Goal: Information Seeking & Learning: Check status

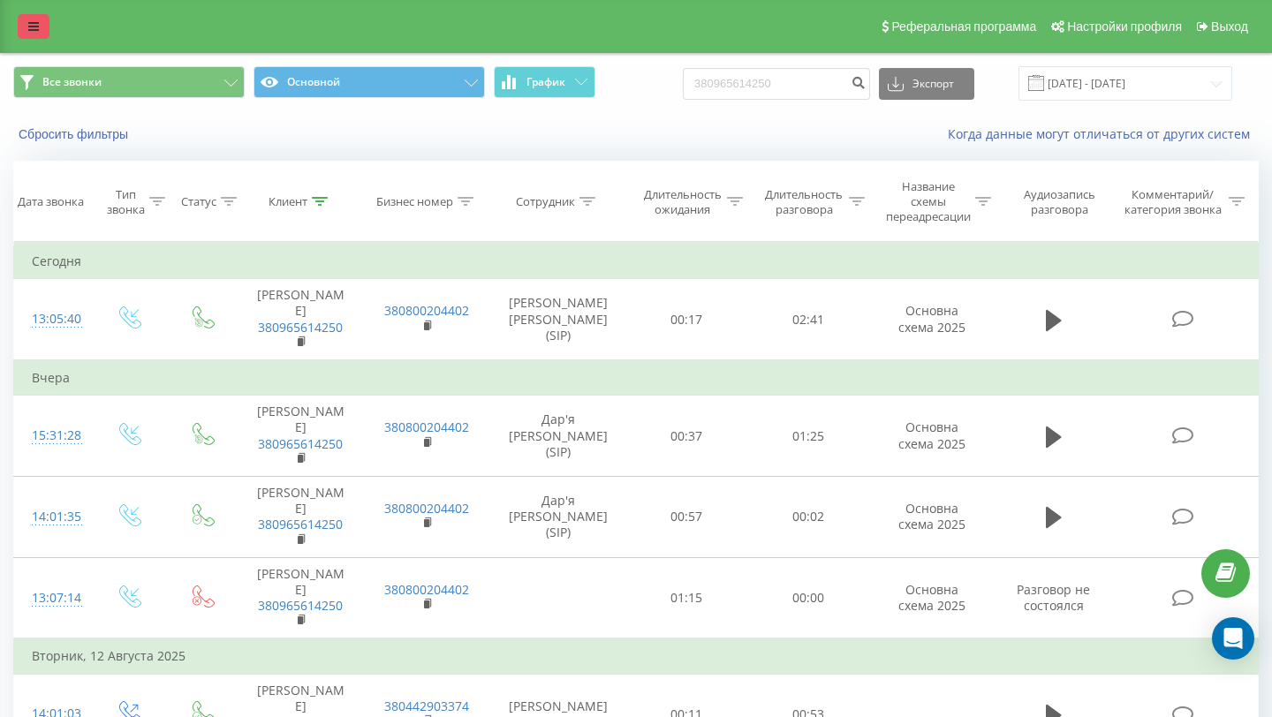
click at [25, 34] on link at bounding box center [34, 26] width 32 height 25
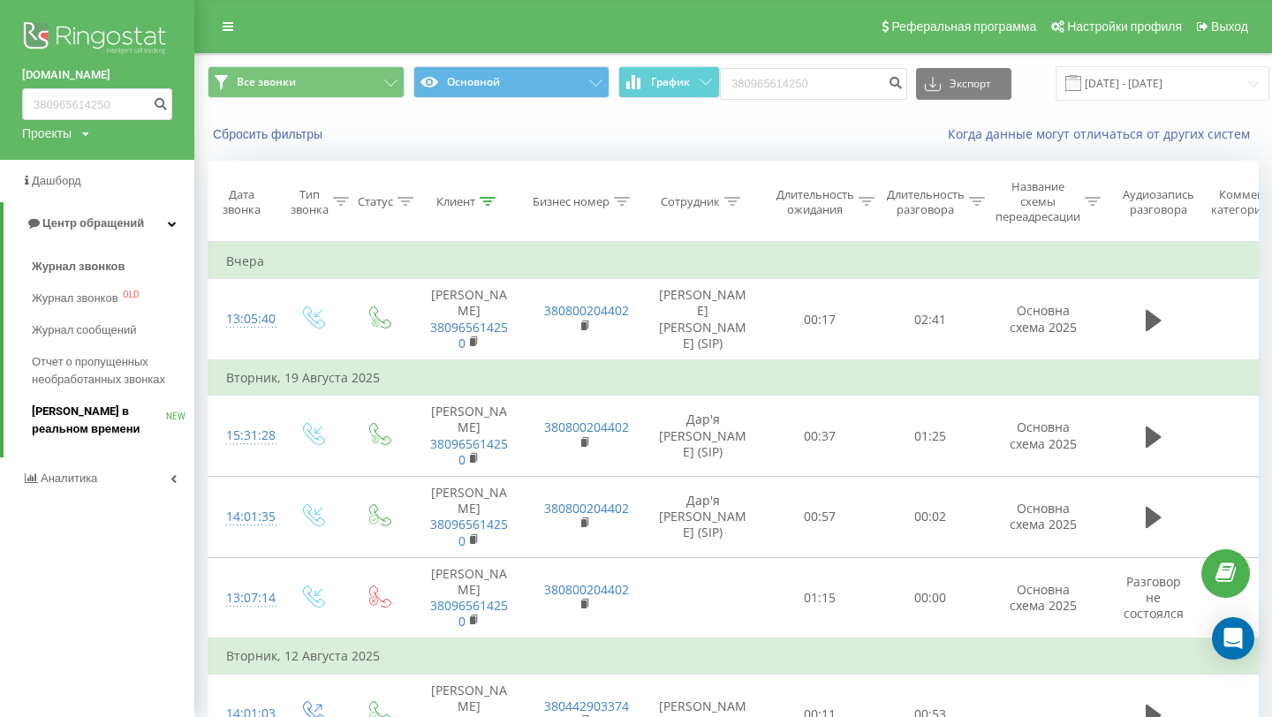
click at [60, 429] on span "Звонки в реальном времени" at bounding box center [99, 420] width 134 height 35
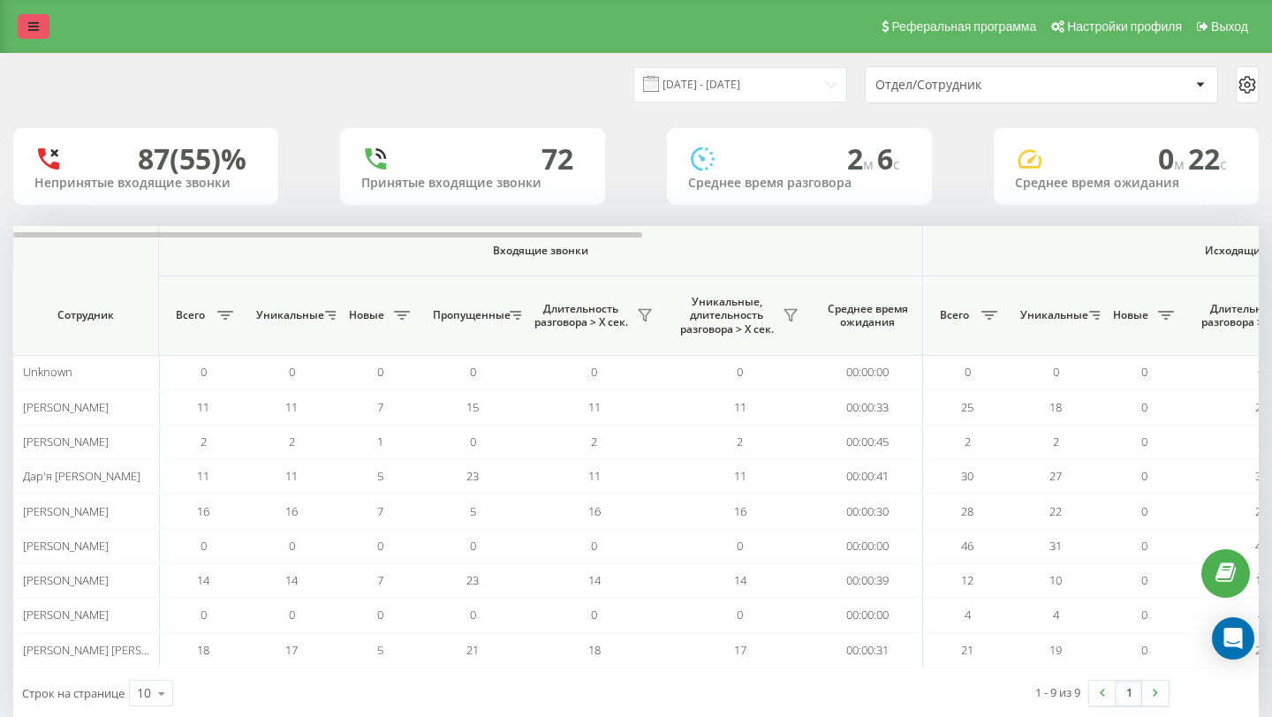
click at [46, 32] on link at bounding box center [34, 26] width 32 height 25
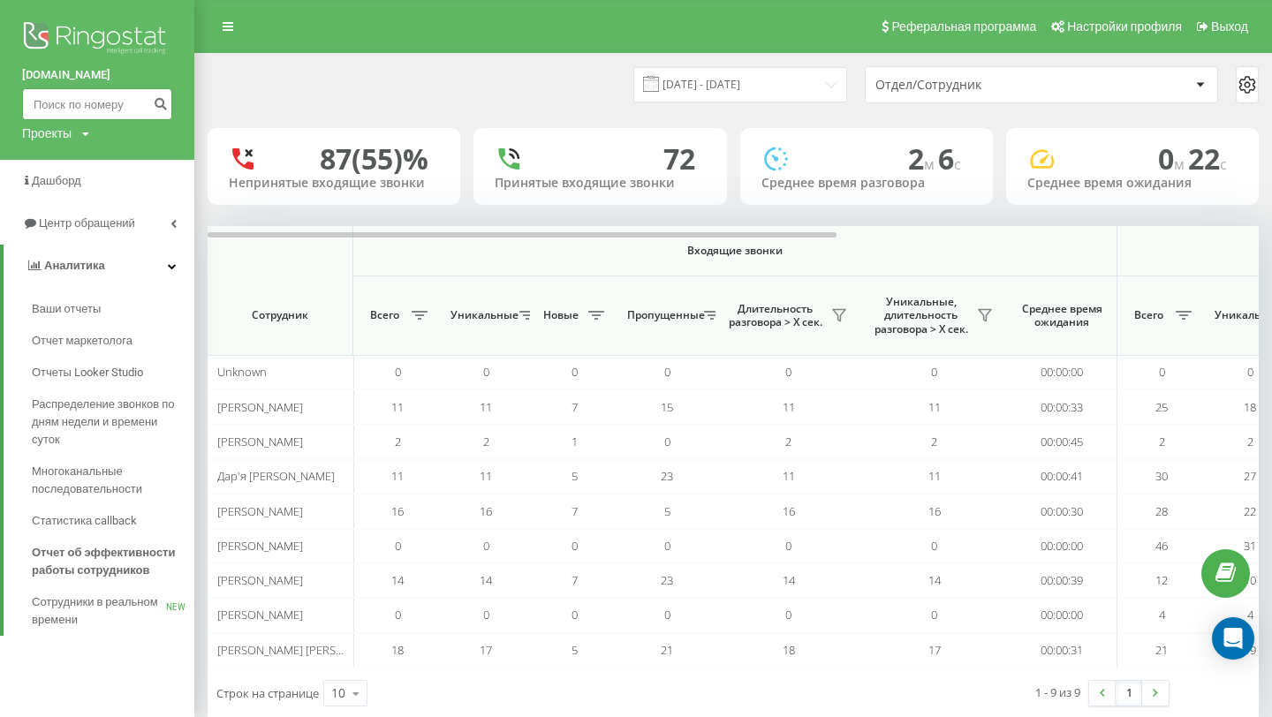
click at [63, 104] on input at bounding box center [97, 104] width 150 height 32
paste input "0681110871"
type input "0681110871"
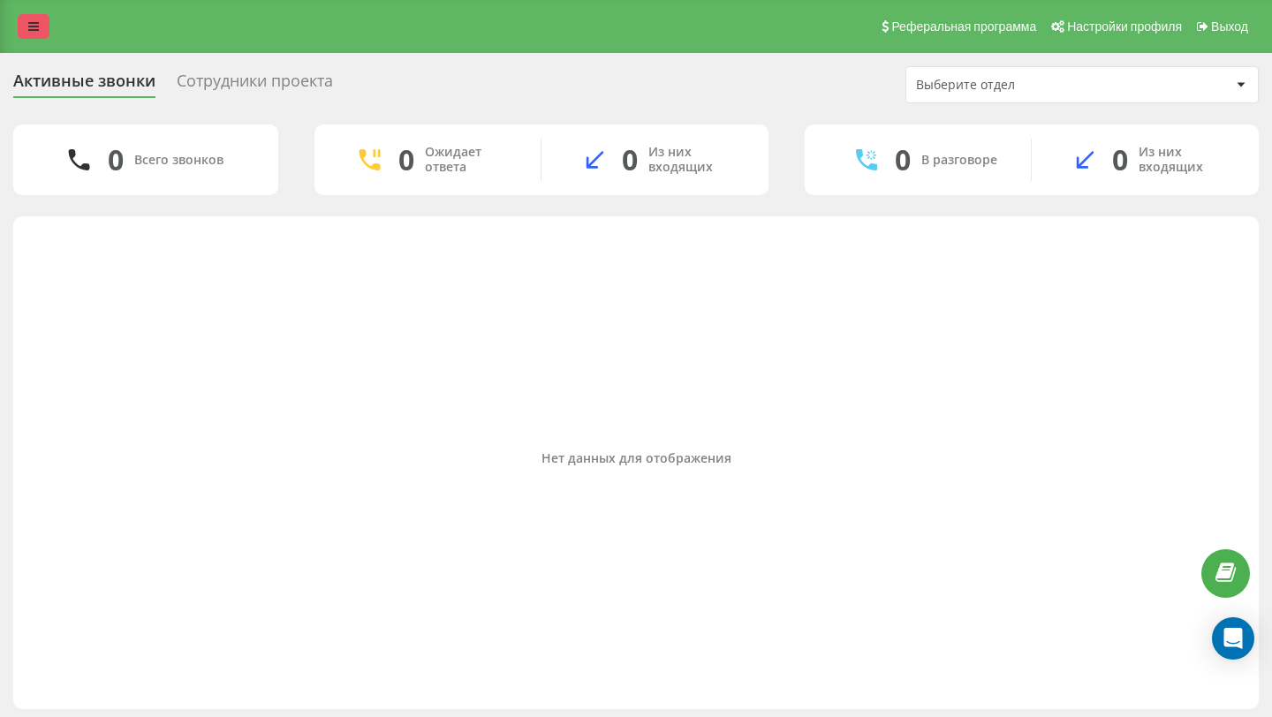
click at [32, 22] on icon at bounding box center [33, 26] width 11 height 12
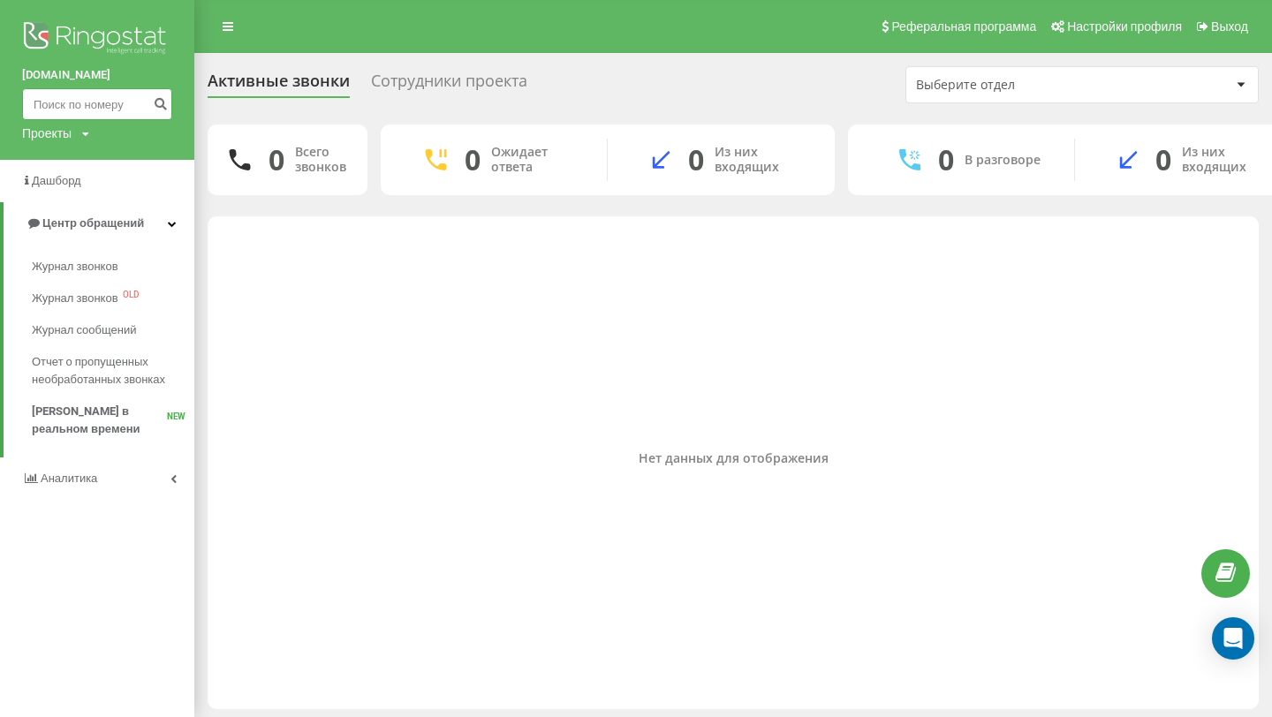
click at [71, 95] on input at bounding box center [97, 104] width 150 height 32
paste input "0681110871"
type input "0681110871"
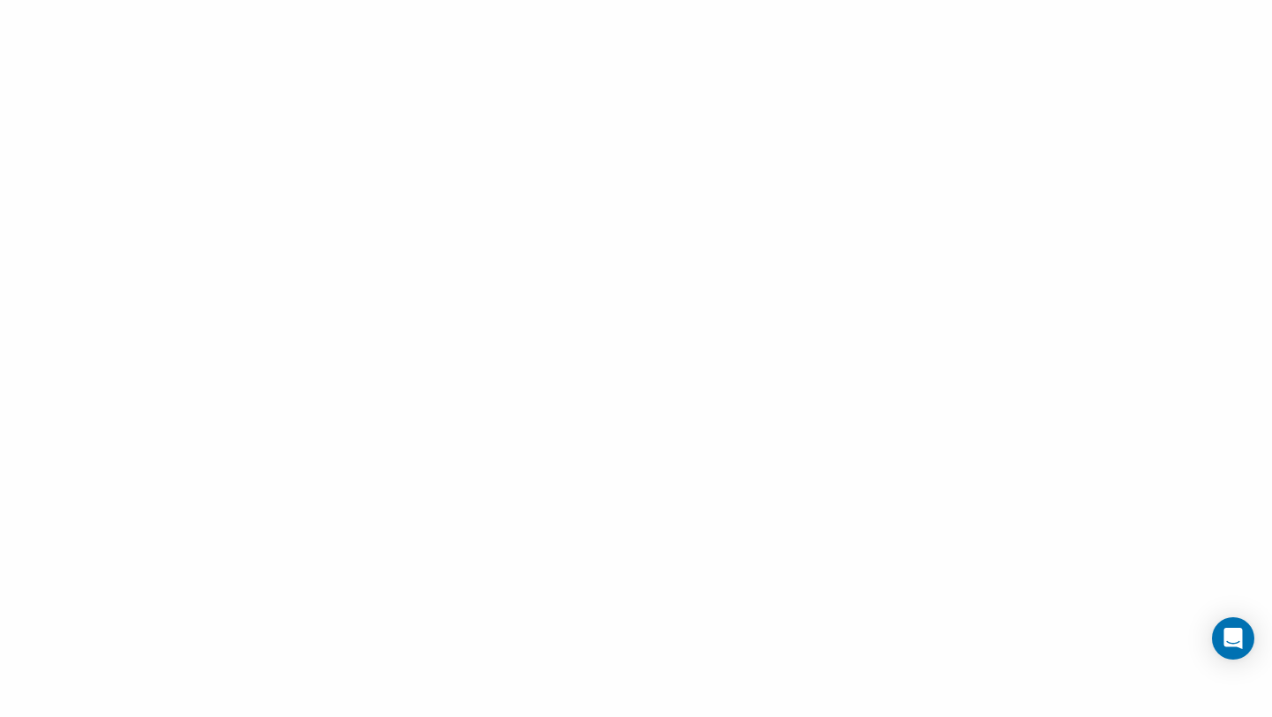
click at [186, 107] on div at bounding box center [636, 358] width 1272 height 717
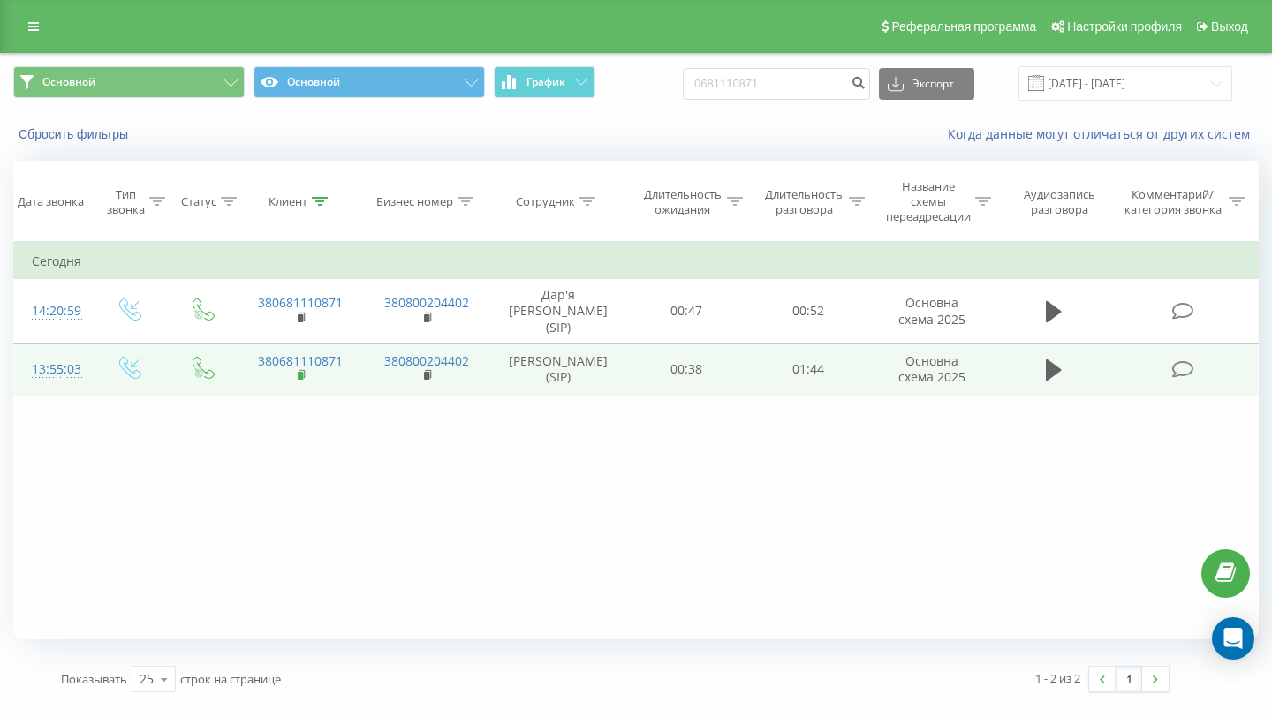
click at [298, 380] on icon at bounding box center [303, 375] width 10 height 12
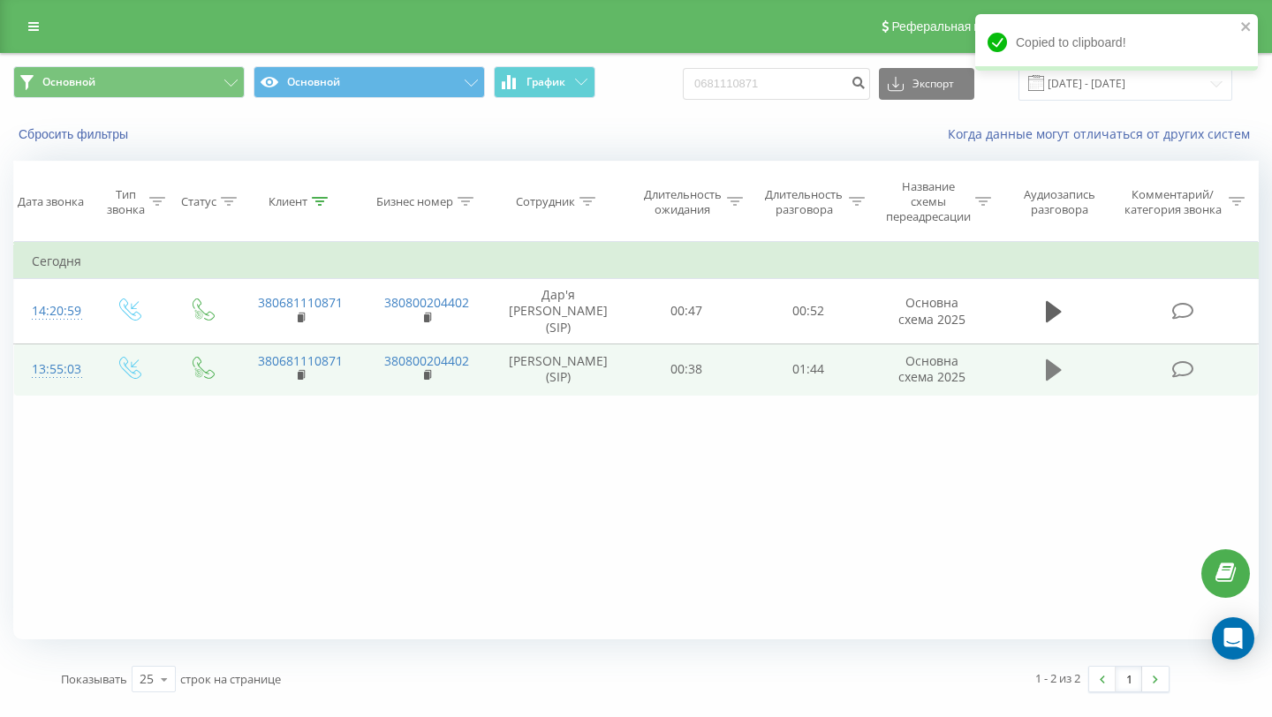
click at [1053, 381] on icon at bounding box center [1054, 370] width 16 height 21
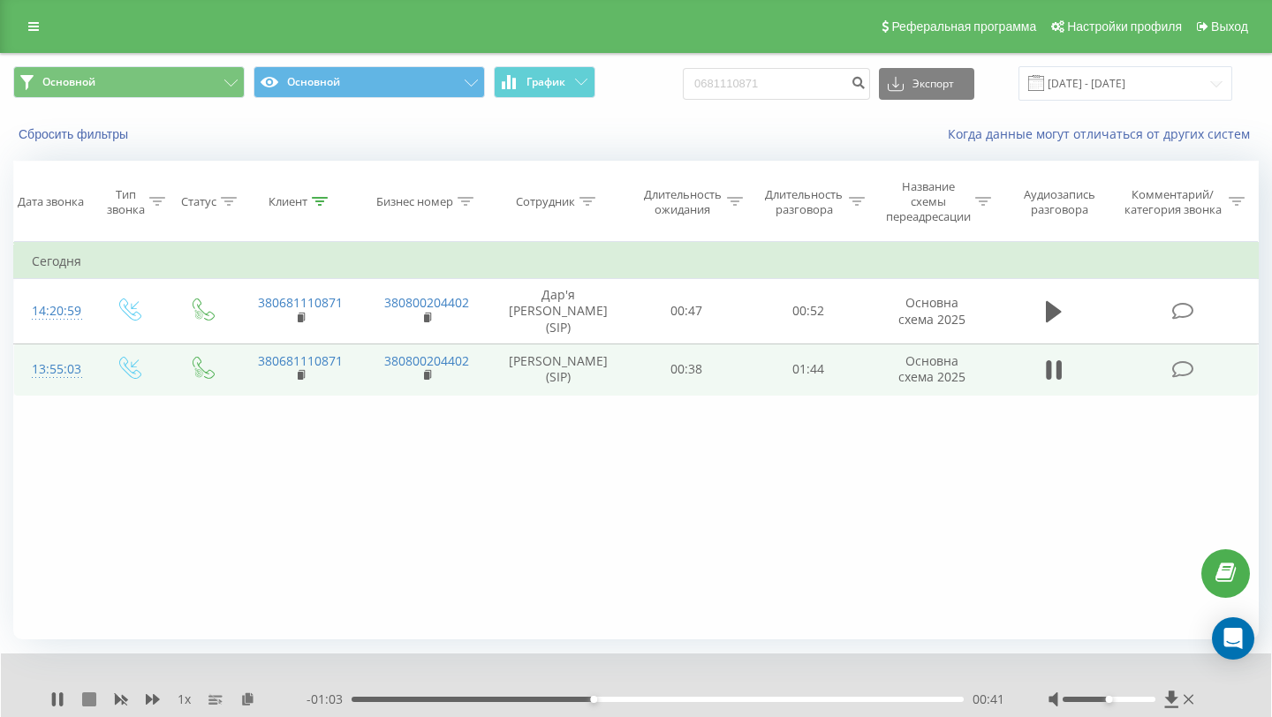
click at [92, 700] on icon at bounding box center [89, 700] width 14 height 14
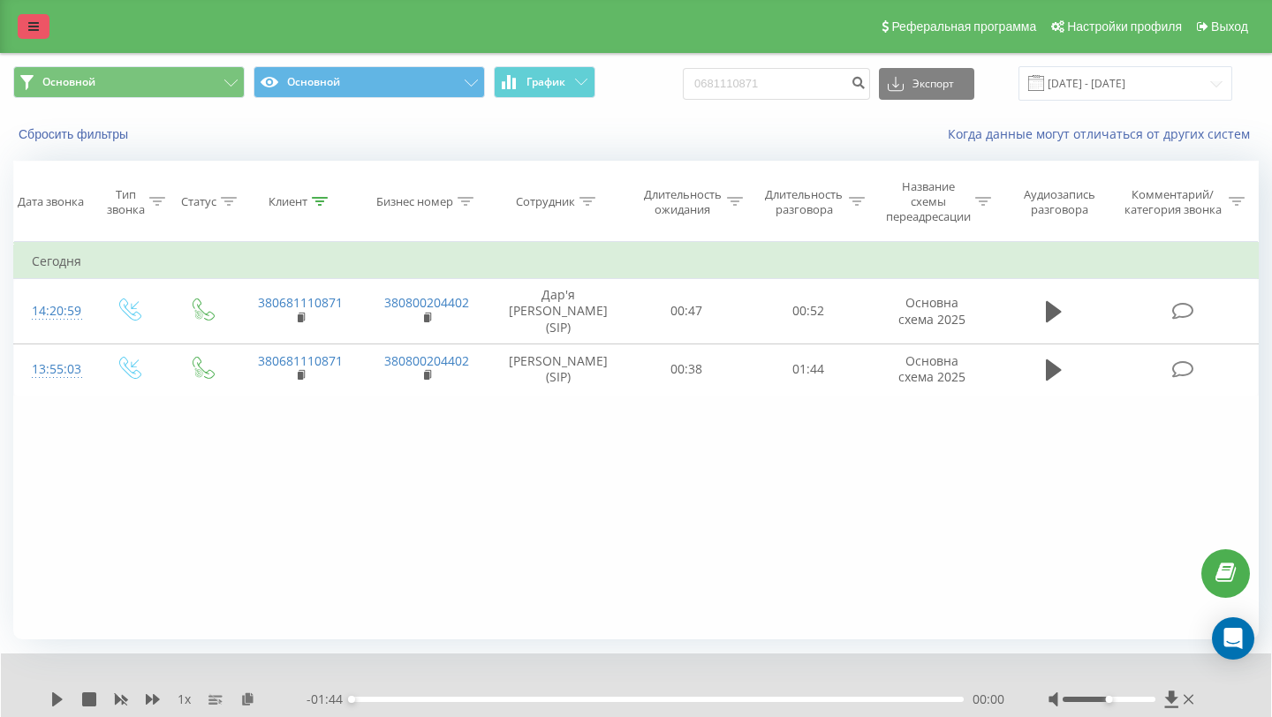
click at [28, 14] on link at bounding box center [34, 26] width 32 height 25
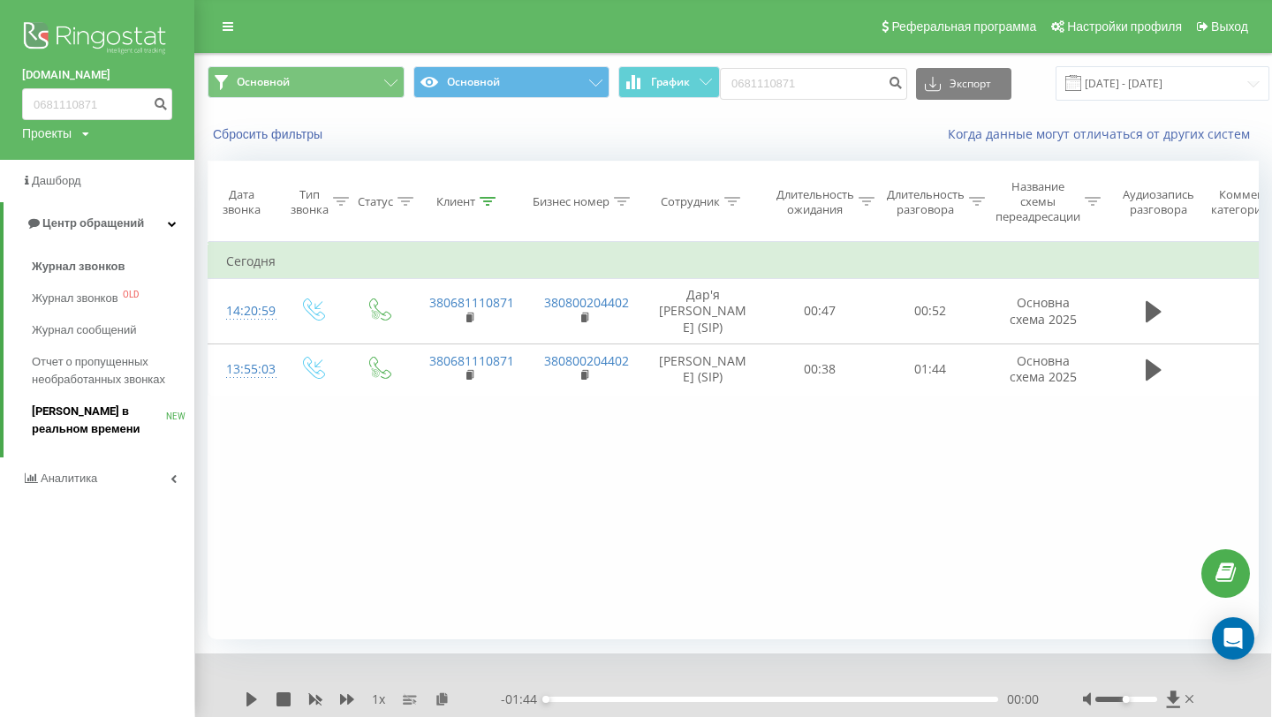
click at [65, 427] on span "Звонки в реальном времени" at bounding box center [99, 420] width 134 height 35
click at [82, 413] on span "Звонки в реальном времени" at bounding box center [99, 420] width 134 height 35
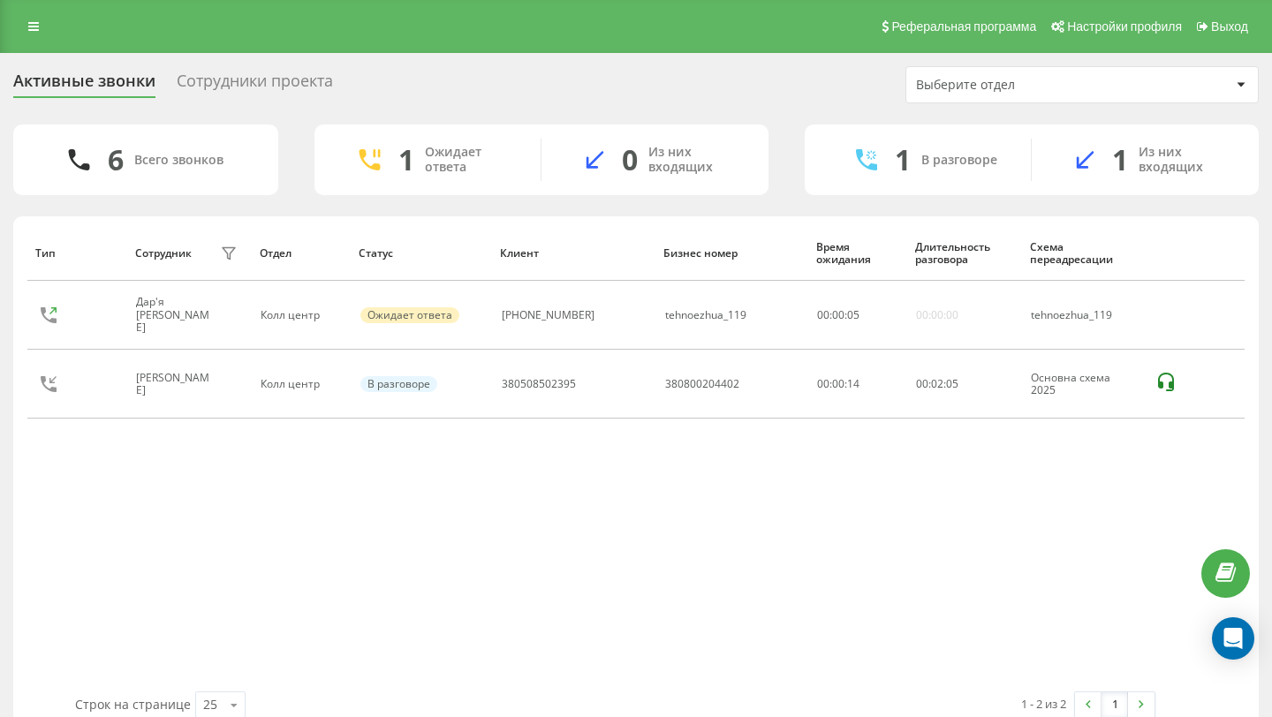
click at [42, 45] on div "Реферальная программа Настройки профиля Выход" at bounding box center [636, 26] width 1272 height 53
click at [39, 34] on link at bounding box center [34, 26] width 32 height 25
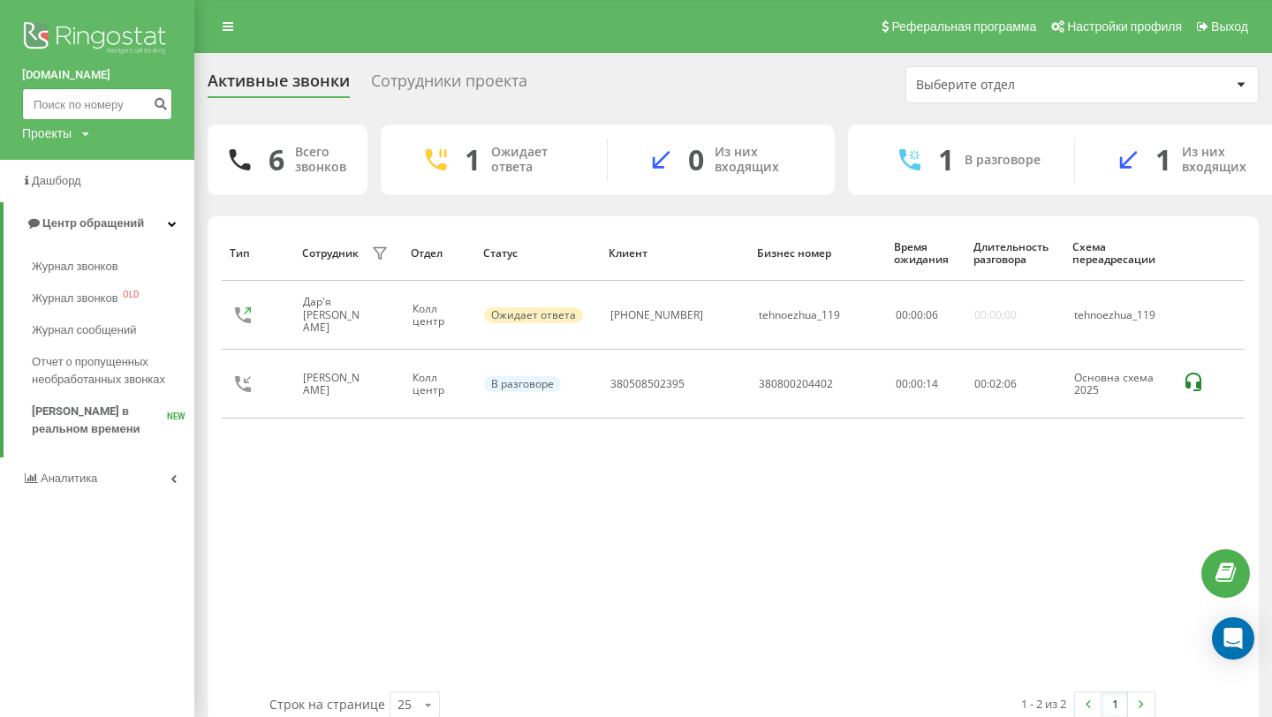
click at [66, 118] on input at bounding box center [97, 104] width 150 height 32
paste input "[PHONE_NUMBER]"
click at [42, 105] on input "[PHONE_NUMBER]" at bounding box center [97, 104] width 150 height 32
type input "380663625788"
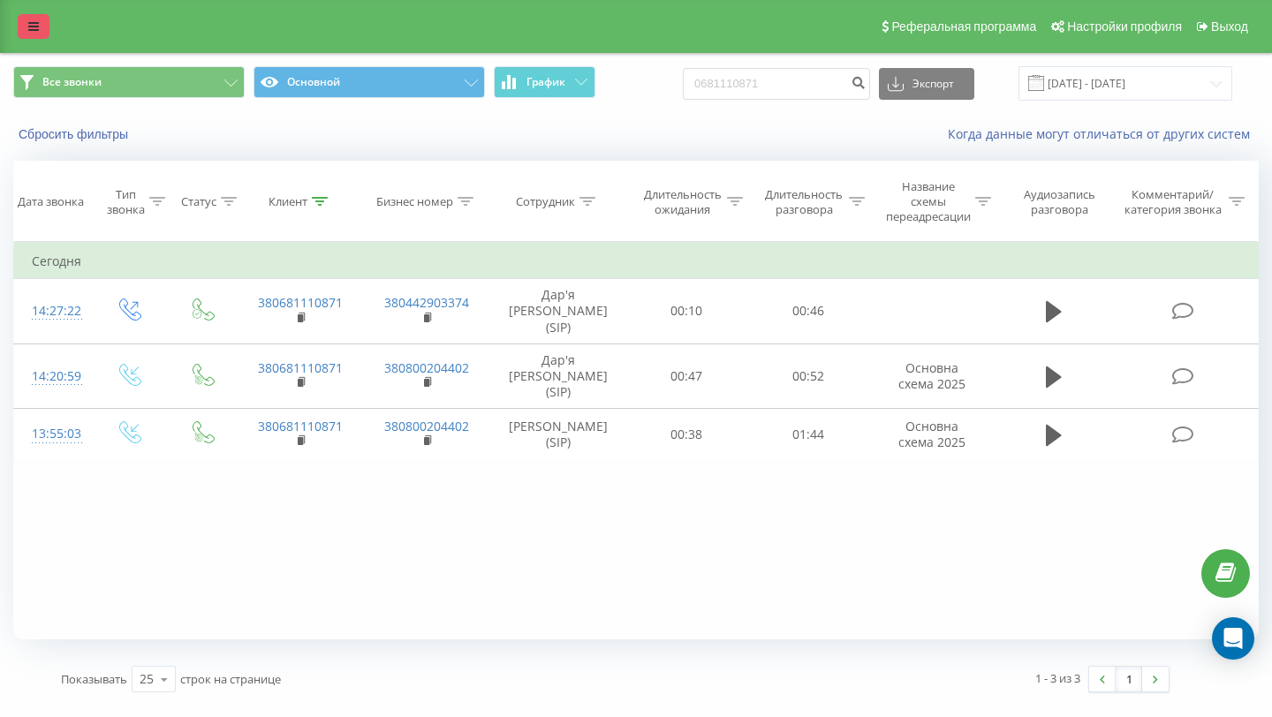
click at [20, 36] on link at bounding box center [34, 26] width 32 height 25
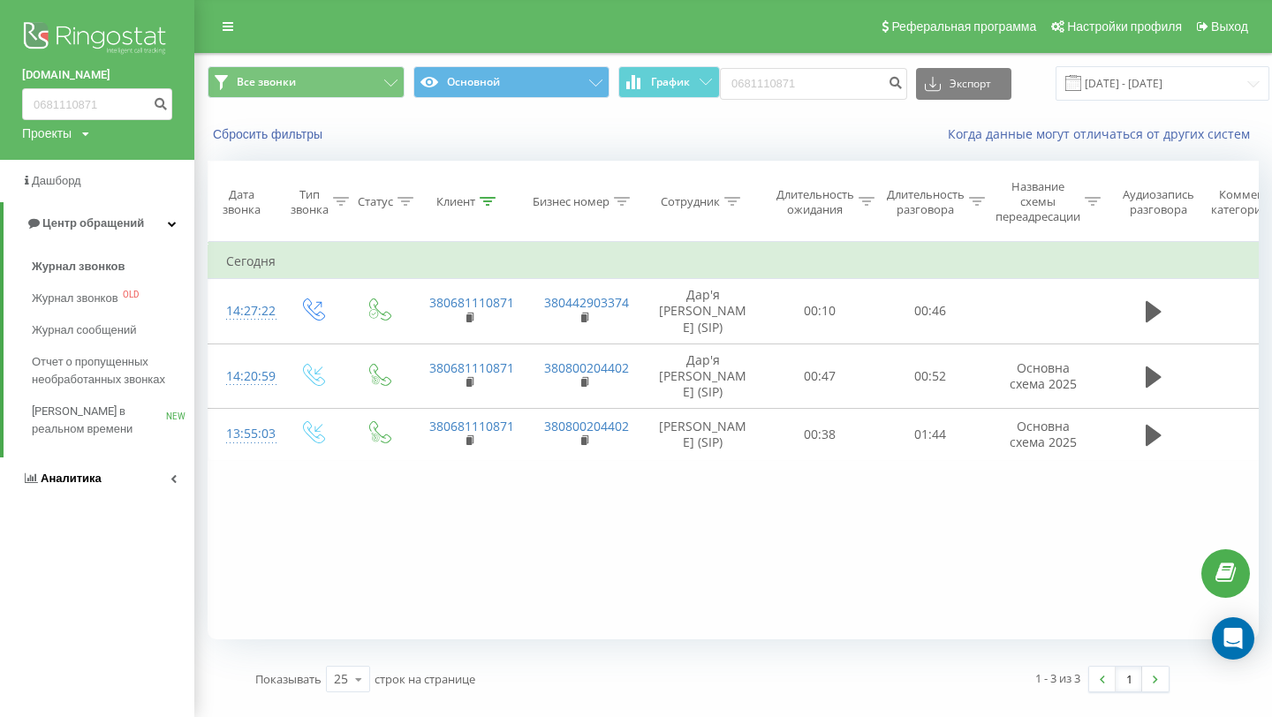
click at [53, 463] on link "Аналитика" at bounding box center [97, 479] width 194 height 42
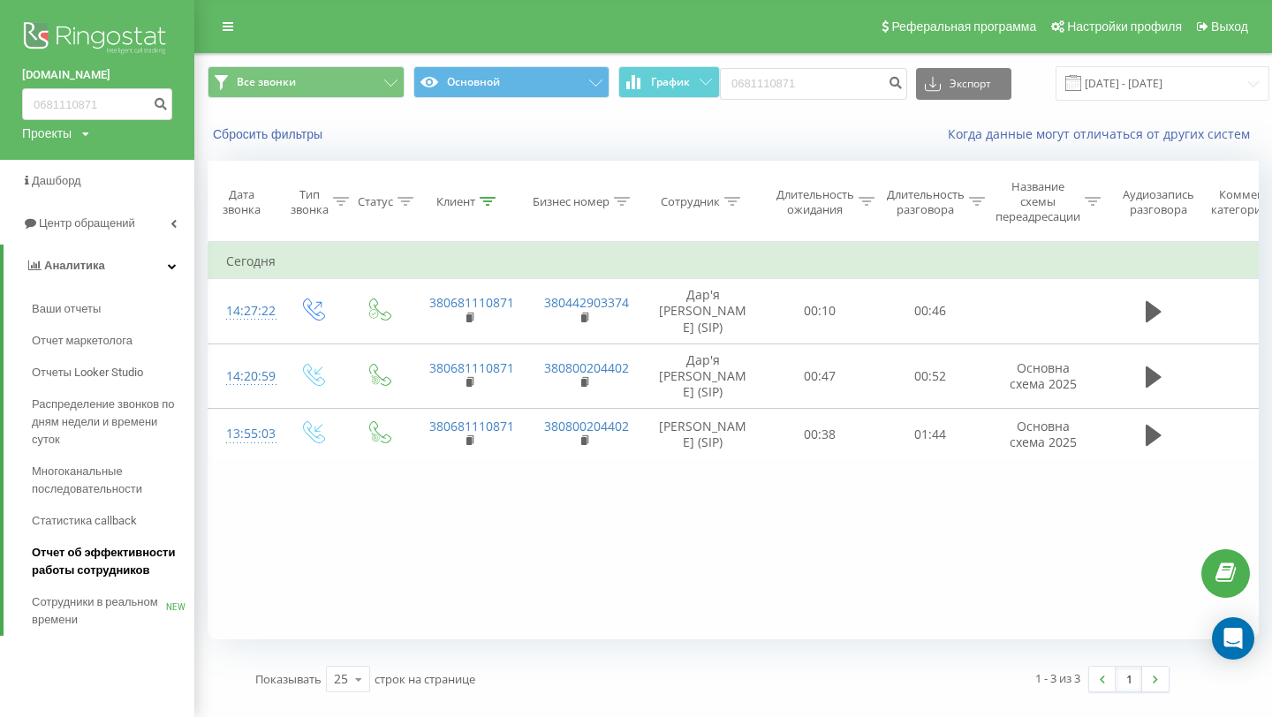
click at [60, 554] on span "Отчет об эффективности работы сотрудников" at bounding box center [109, 561] width 154 height 35
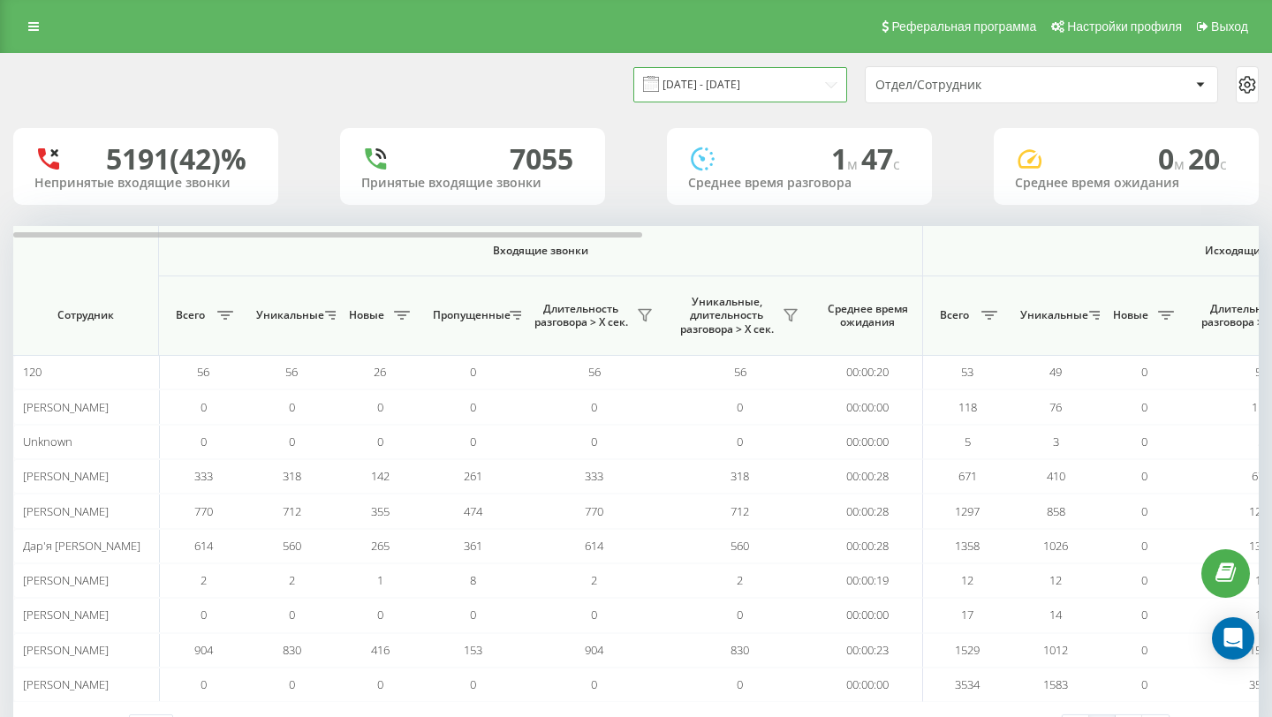
click at [764, 91] on input "[DATE] - [DATE]" at bounding box center [740, 84] width 214 height 34
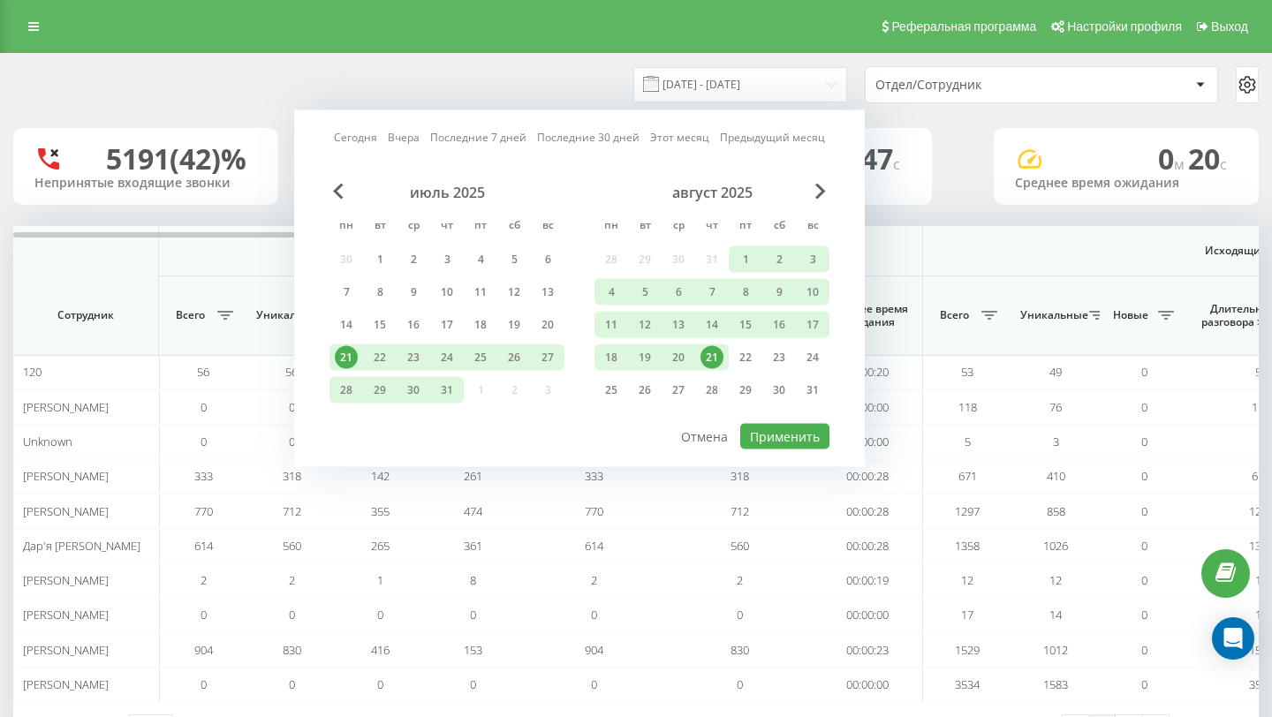
click at [714, 354] on div "21" at bounding box center [712, 357] width 23 height 23
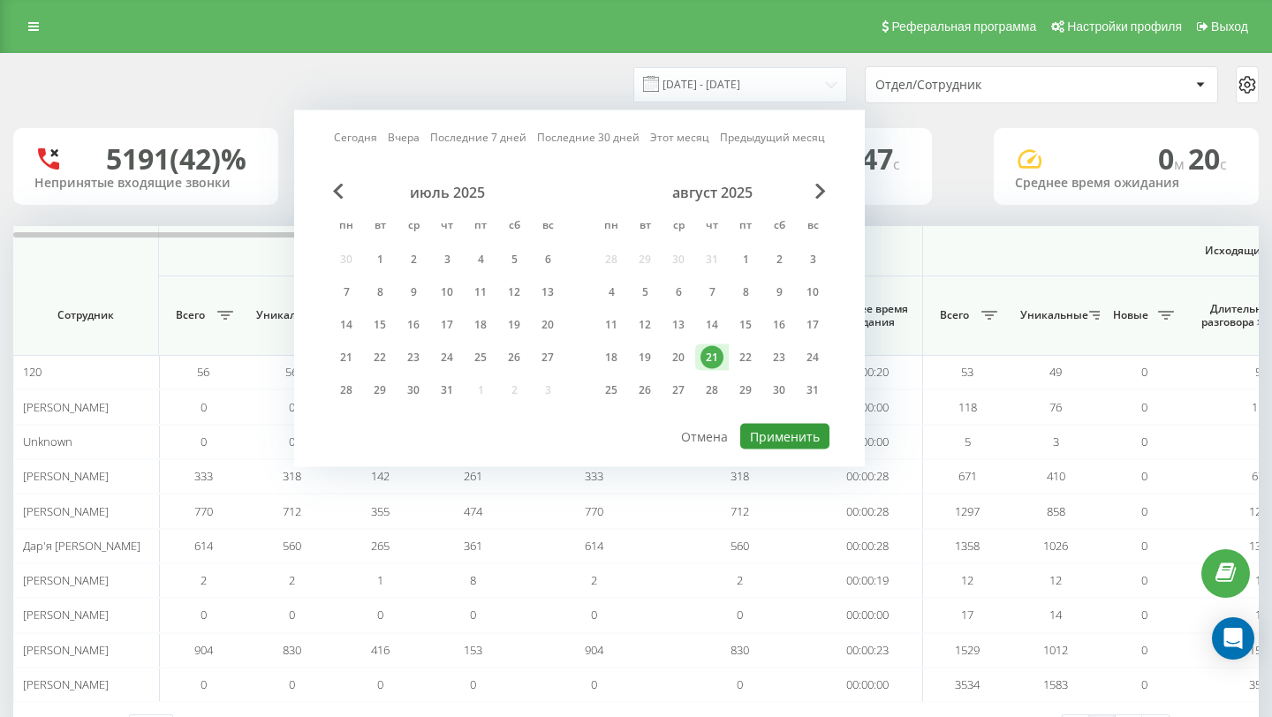
click at [759, 429] on button "Применить" at bounding box center [784, 437] width 89 height 26
type input "21.08.2025 - 21.08.2025"
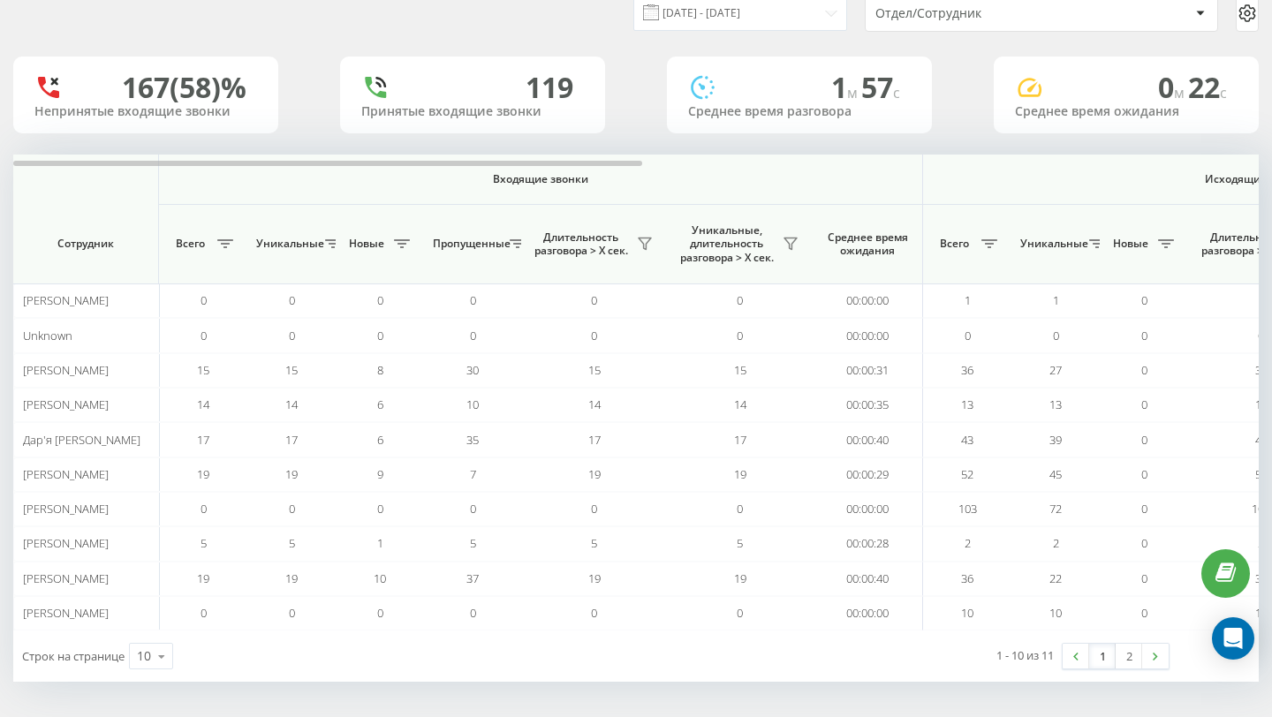
scroll to position [71, 0]
click at [1121, 656] on link "2" at bounding box center [1129, 657] width 27 height 25
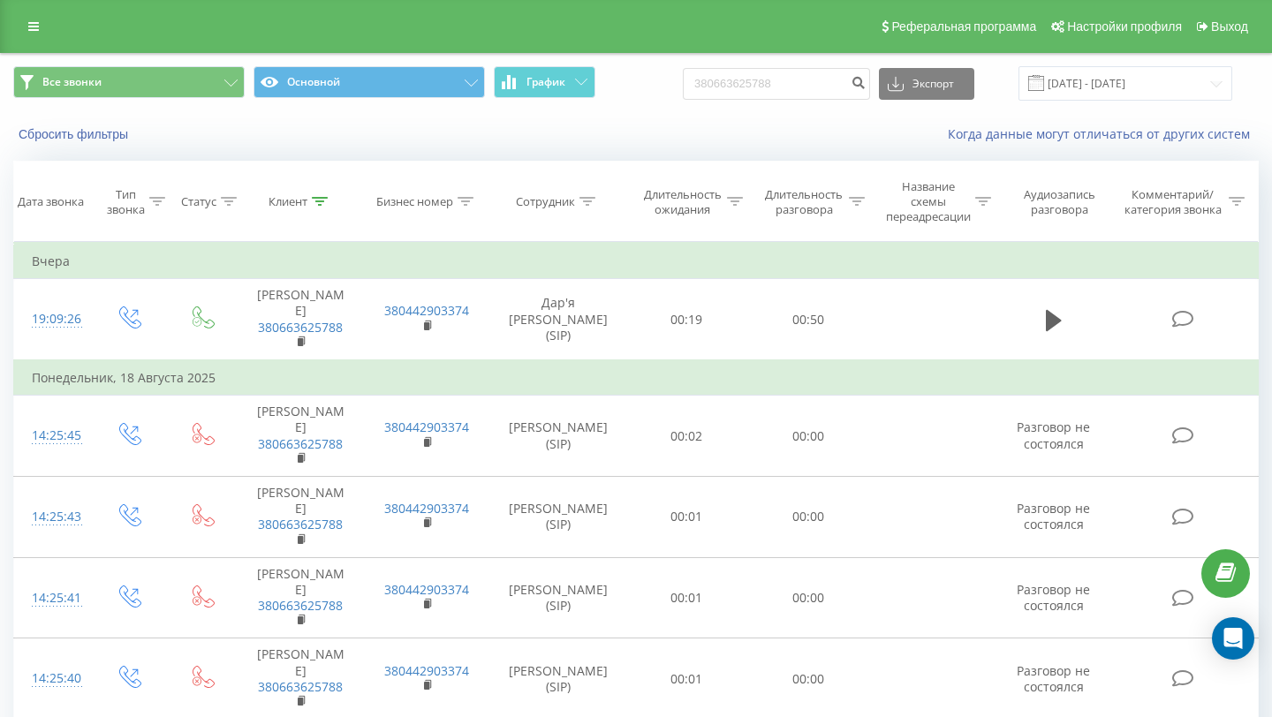
click at [807, 117] on div "Сбросить фильтры Когда данные могут отличаться от других систем" at bounding box center [636, 134] width 1270 height 42
click at [784, 80] on input "380663625788" at bounding box center [776, 84] width 187 height 32
paste input "0682913423"
type input "0682913423"
